Goal: Task Accomplishment & Management: Use online tool/utility

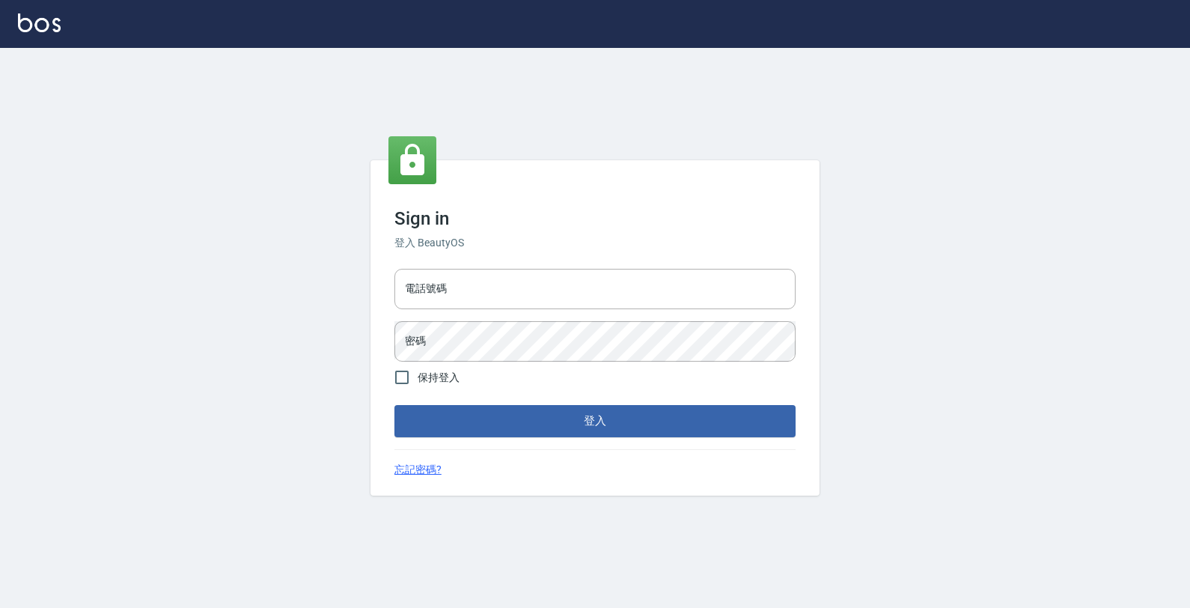
click at [0, 420] on html "Sign in 登入 BeautyOS 電話號碼 電話號碼 密碼 密碼 保持登入 登入 忘記密碼?" at bounding box center [595, 304] width 1190 height 608
click at [526, 288] on input "電話號碼" at bounding box center [595, 289] width 401 height 40
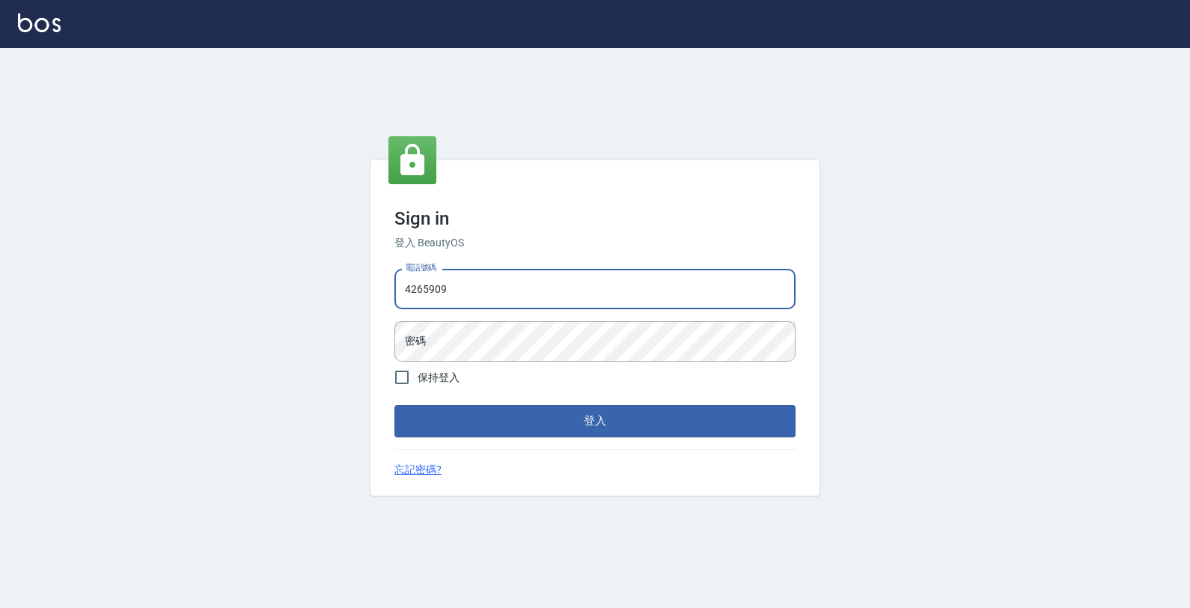
type input "4265909"
click at [395, 405] on button "登入" at bounding box center [595, 420] width 401 height 31
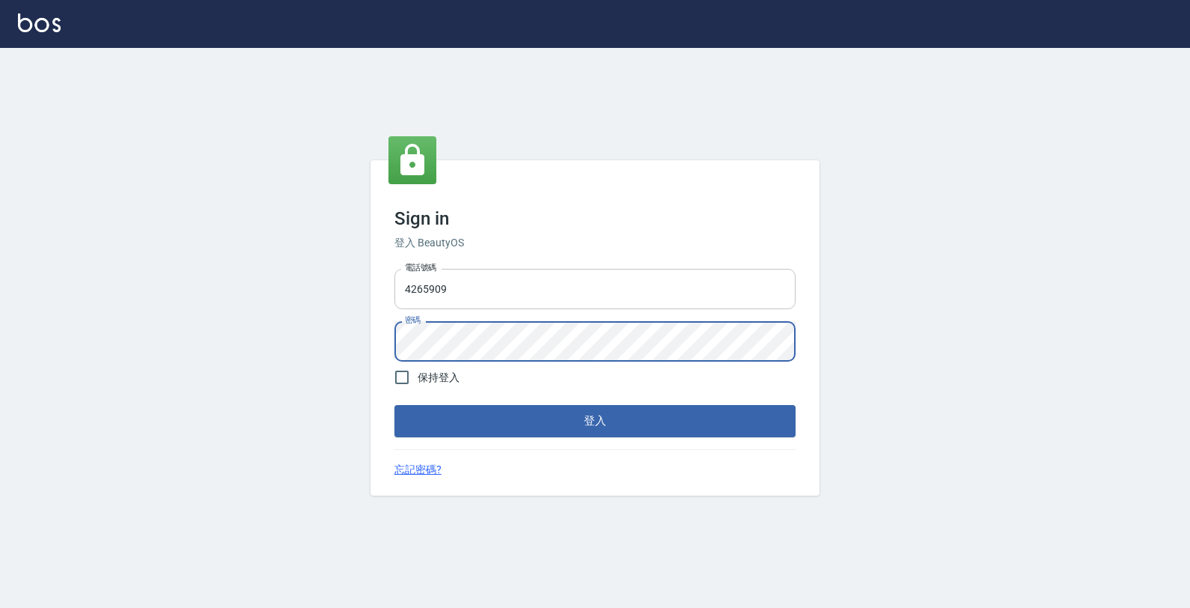
click at [395, 405] on button "登入" at bounding box center [595, 420] width 401 height 31
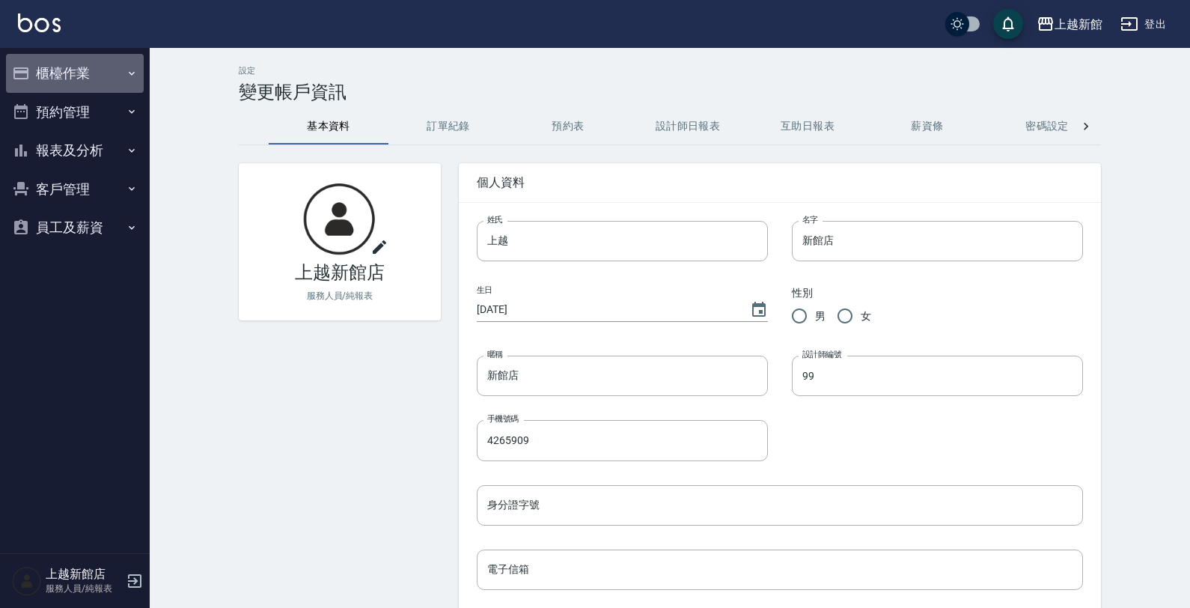
click at [81, 75] on button "櫃檯作業" at bounding box center [75, 73] width 138 height 39
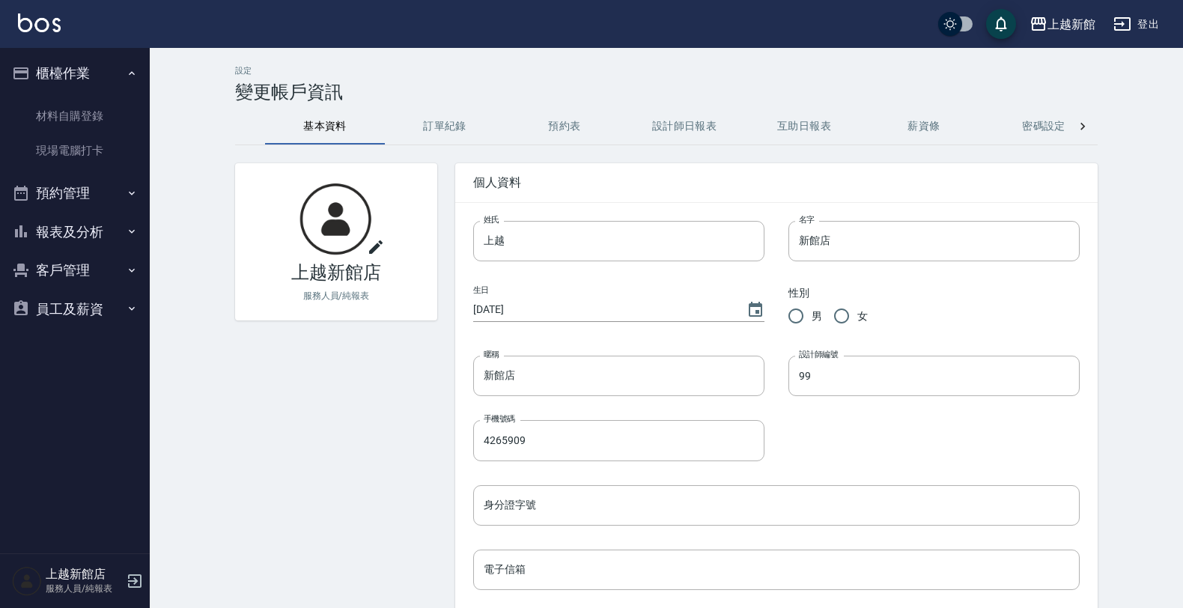
click at [117, 71] on button "櫃檯作業" at bounding box center [75, 73] width 138 height 39
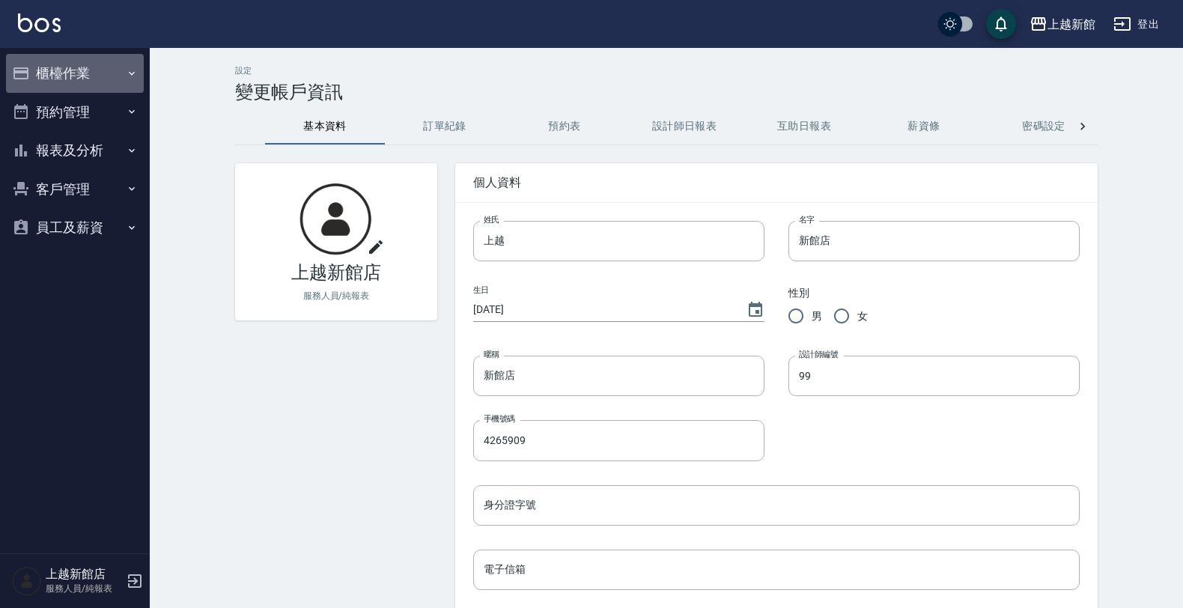
click at [112, 69] on button "櫃檯作業" at bounding box center [75, 73] width 138 height 39
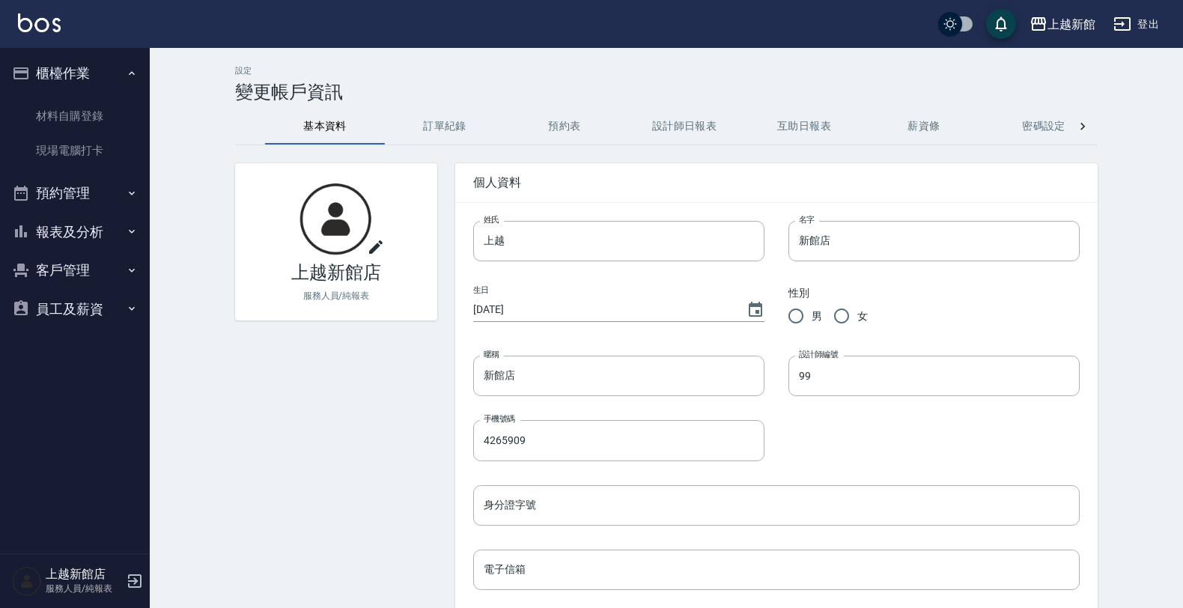
click at [136, 65] on button "櫃檯作業" at bounding box center [75, 73] width 138 height 39
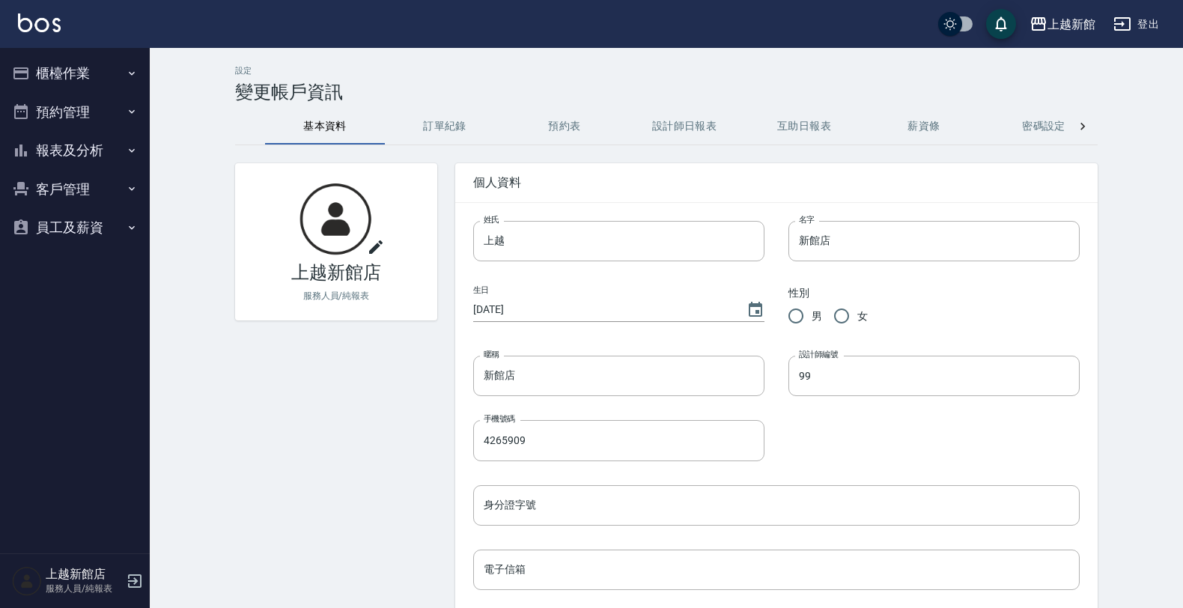
click at [94, 93] on li "櫃檯作業 材料自購登錄 現場電腦打卡" at bounding box center [75, 73] width 138 height 39
click at [135, 67] on icon "button" at bounding box center [132, 73] width 12 height 12
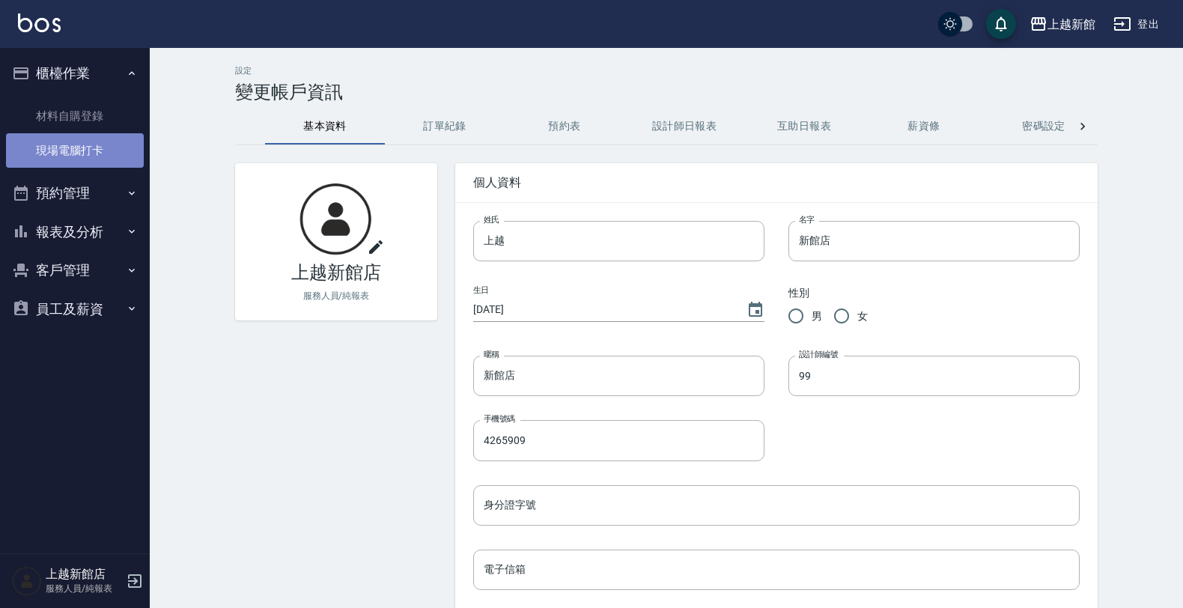
click at [72, 150] on link "現場電腦打卡" at bounding box center [75, 150] width 138 height 34
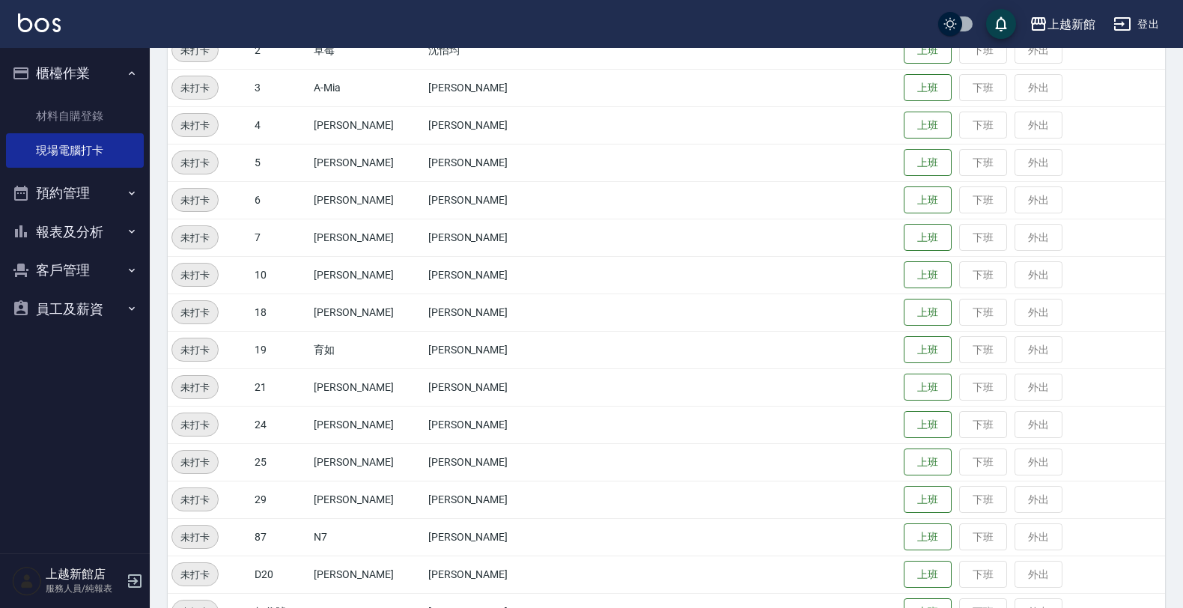
scroll to position [281, 0]
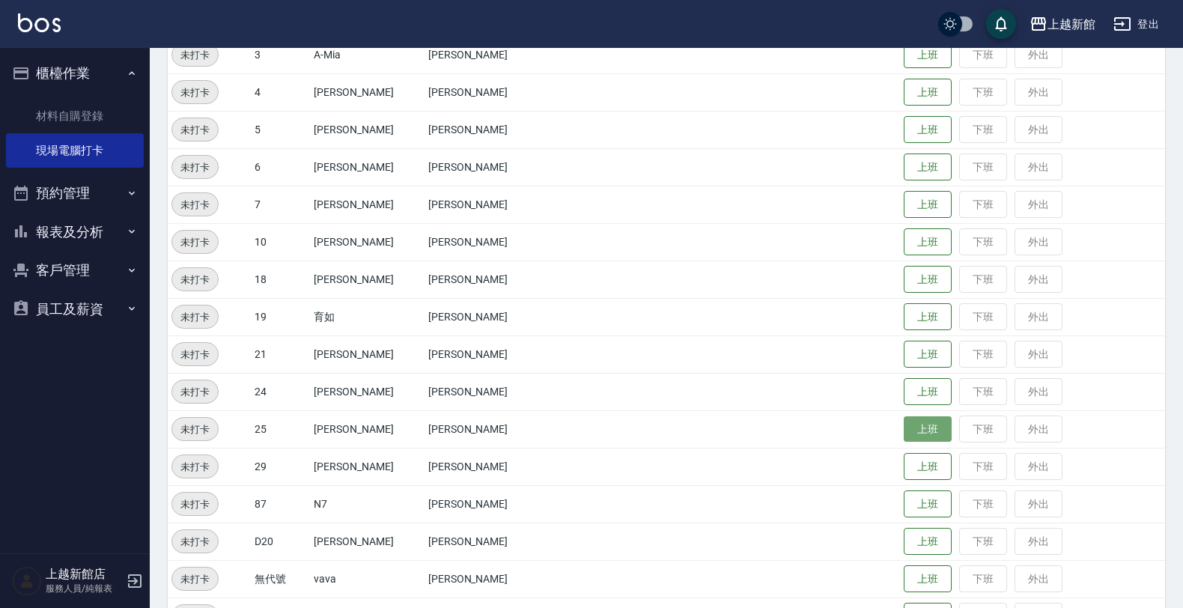
click at [904, 421] on button "上班" at bounding box center [928, 429] width 48 height 26
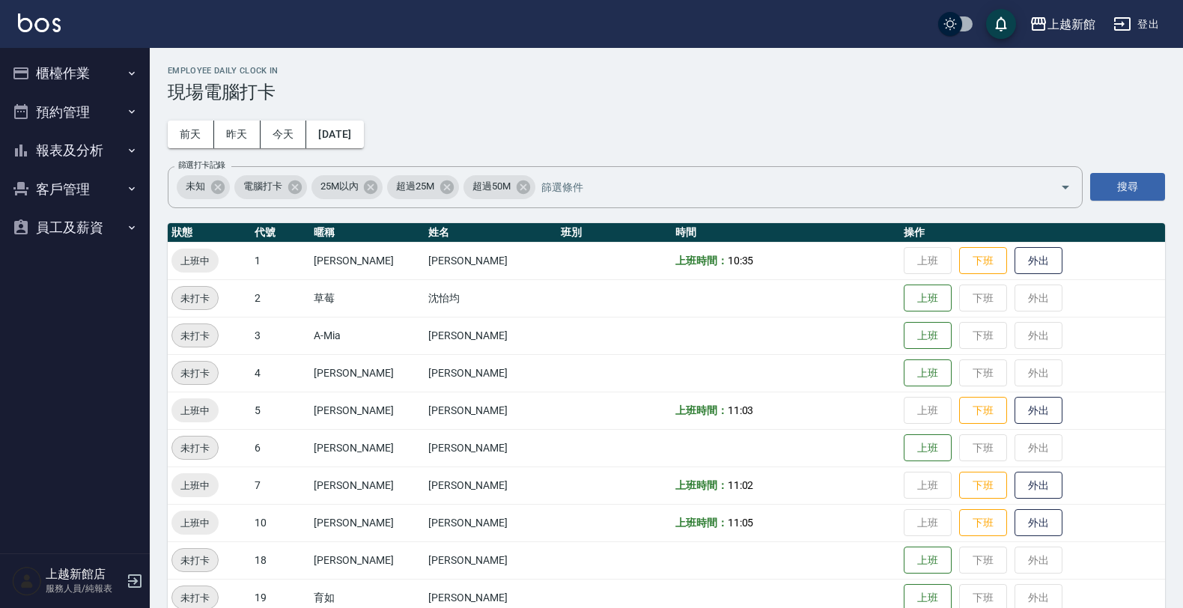
click at [586, 270] on td at bounding box center [614, 260] width 115 height 37
click at [1135, 30] on button "登出" at bounding box center [1136, 24] width 58 height 28
